Goal: Task Accomplishment & Management: Use online tool/utility

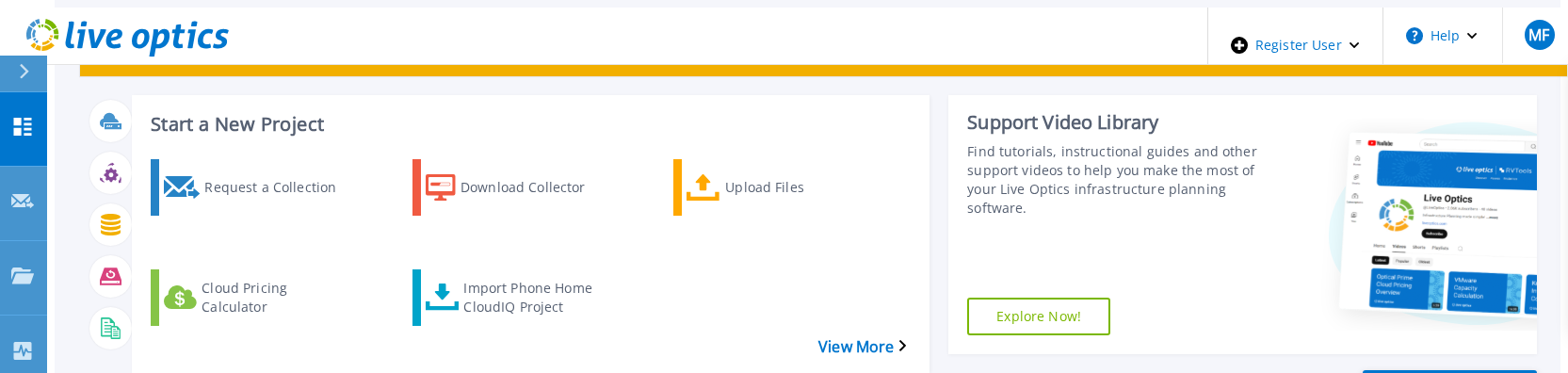
scroll to position [188, 0]
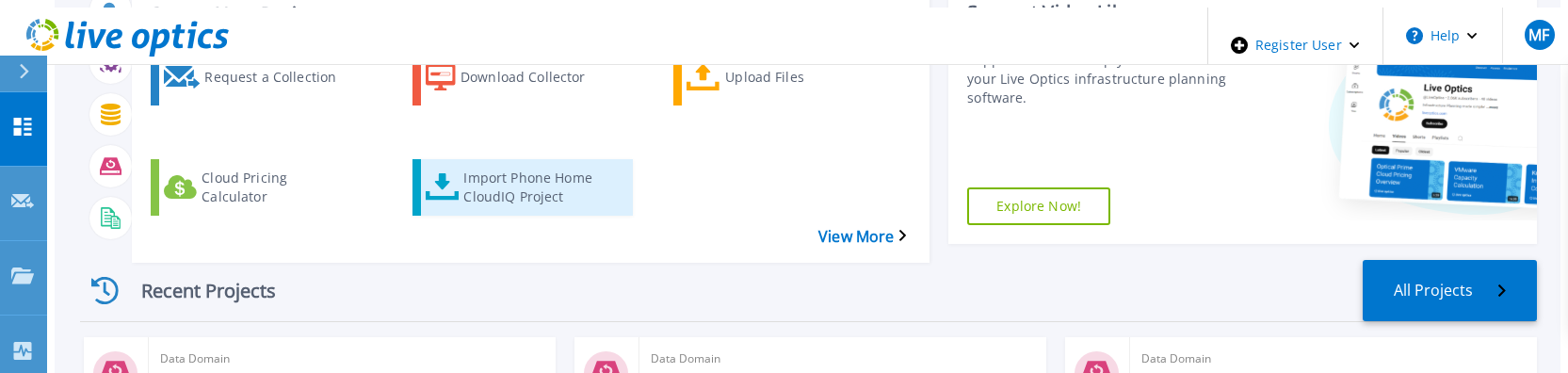
click at [504, 164] on div "Import Phone Home CloudIQ Project" at bounding box center [538, 186] width 150 height 47
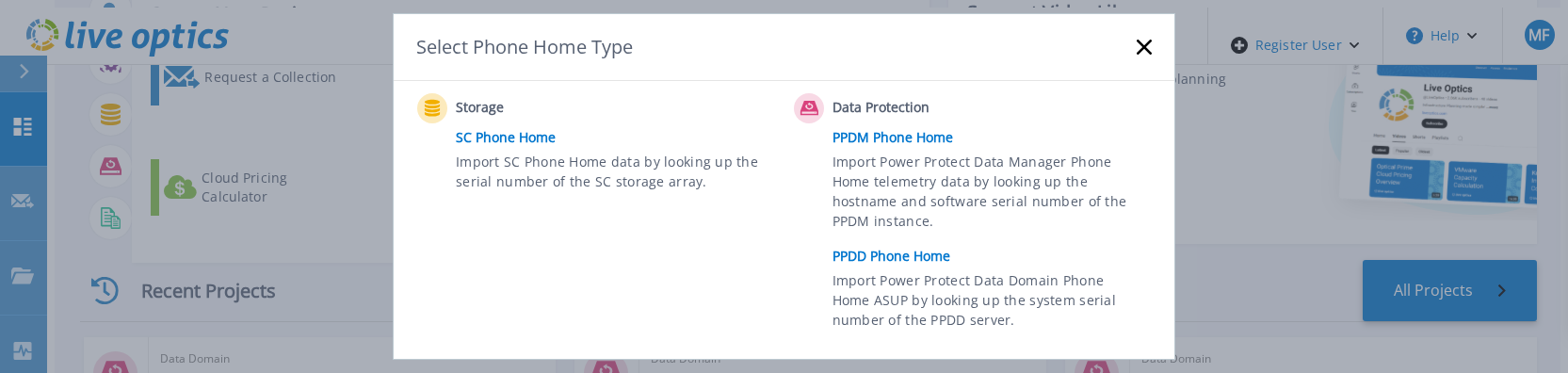
click at [930, 258] on link "PPDD Phone Home" at bounding box center [997, 256] width 328 height 29
